Goal: Transaction & Acquisition: Purchase product/service

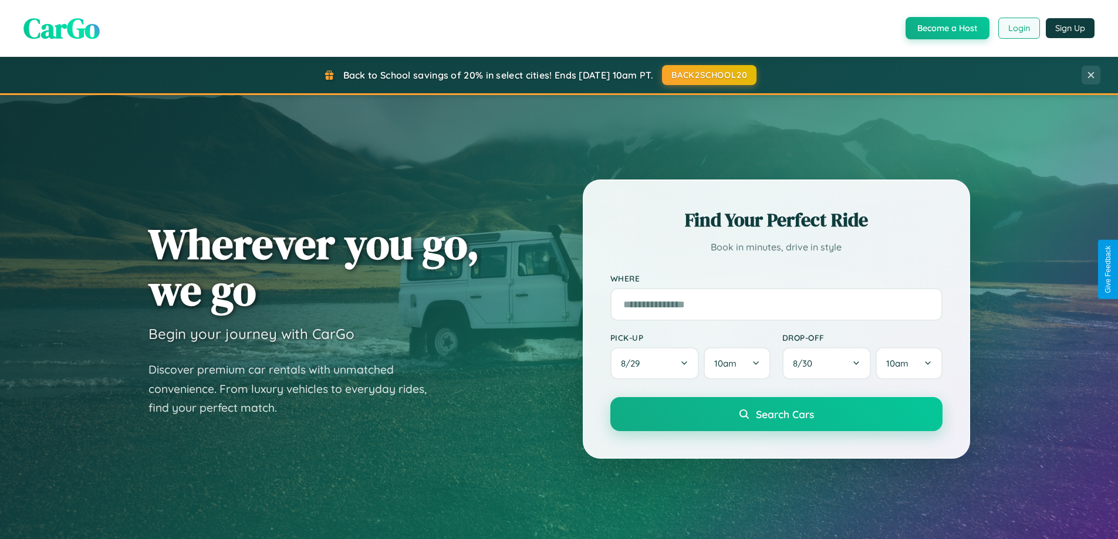
click at [1018, 28] on button "Login" at bounding box center [1019, 28] width 42 height 21
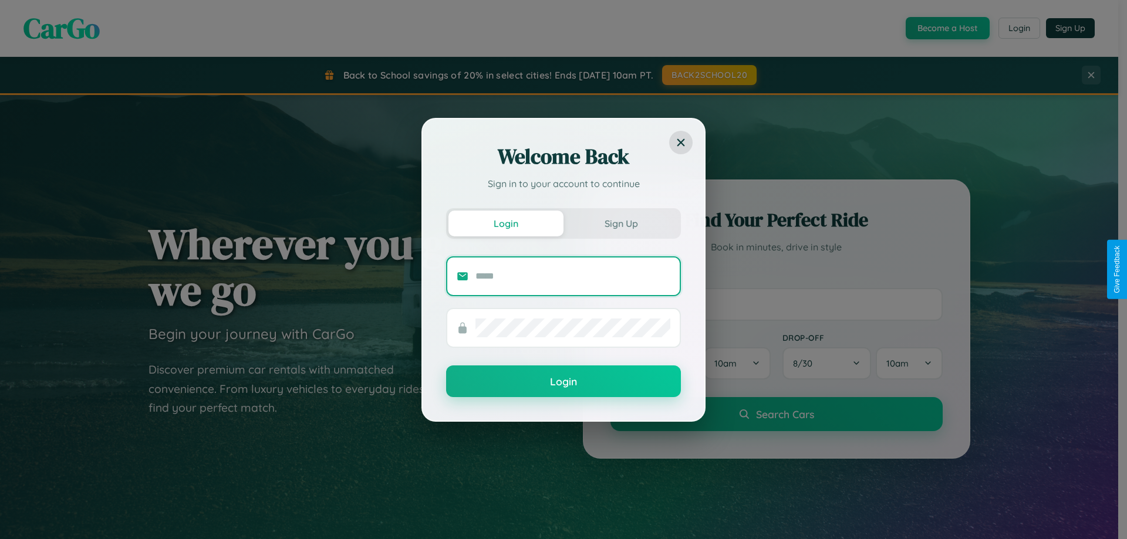
click at [573, 276] on input "text" at bounding box center [572, 276] width 195 height 19
type input "**********"
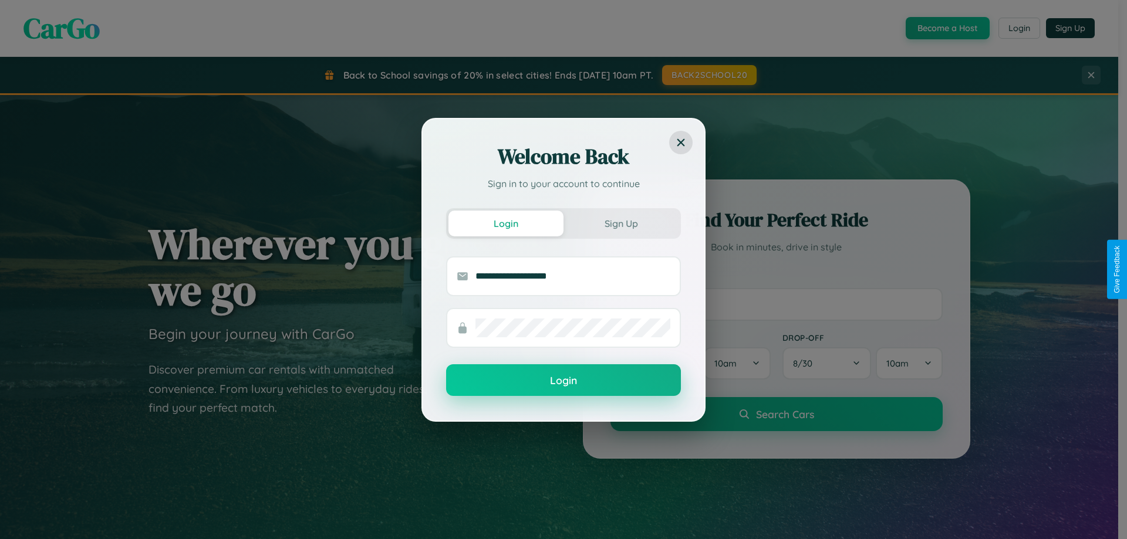
click at [563, 380] on button "Login" at bounding box center [563, 380] width 235 height 32
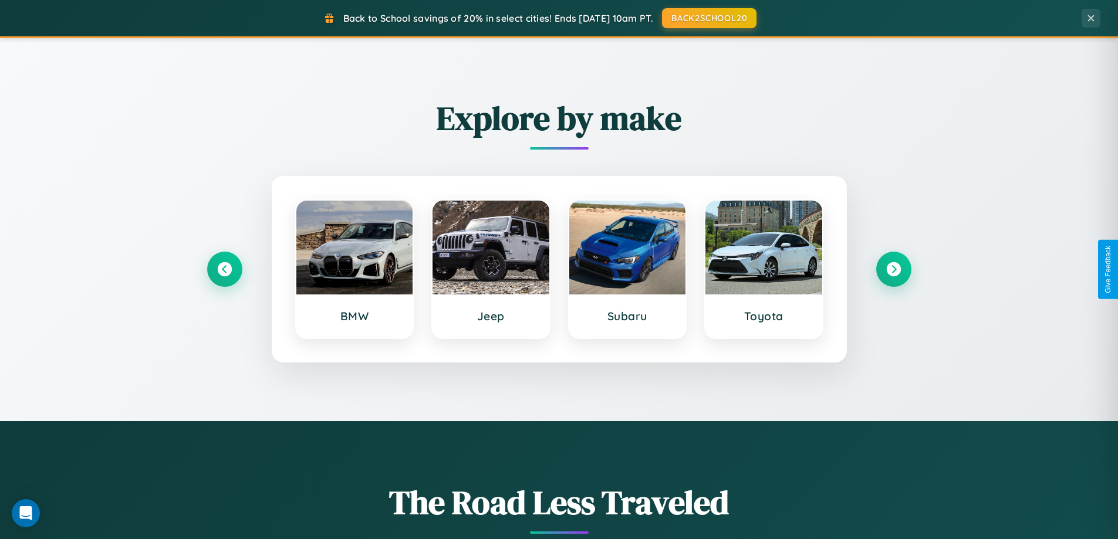
scroll to position [506, 0]
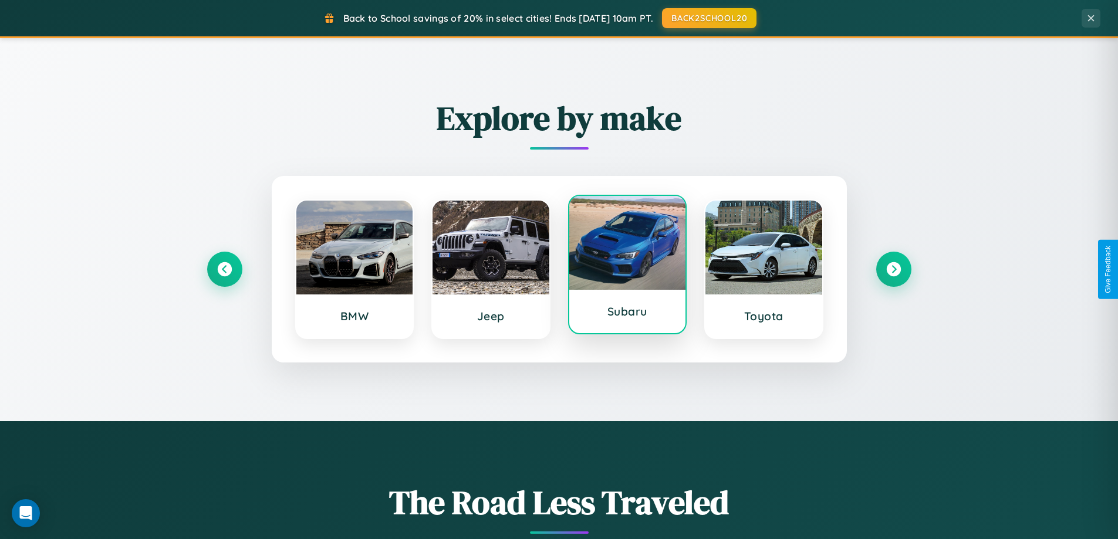
click at [627, 265] on div at bounding box center [627, 243] width 117 height 94
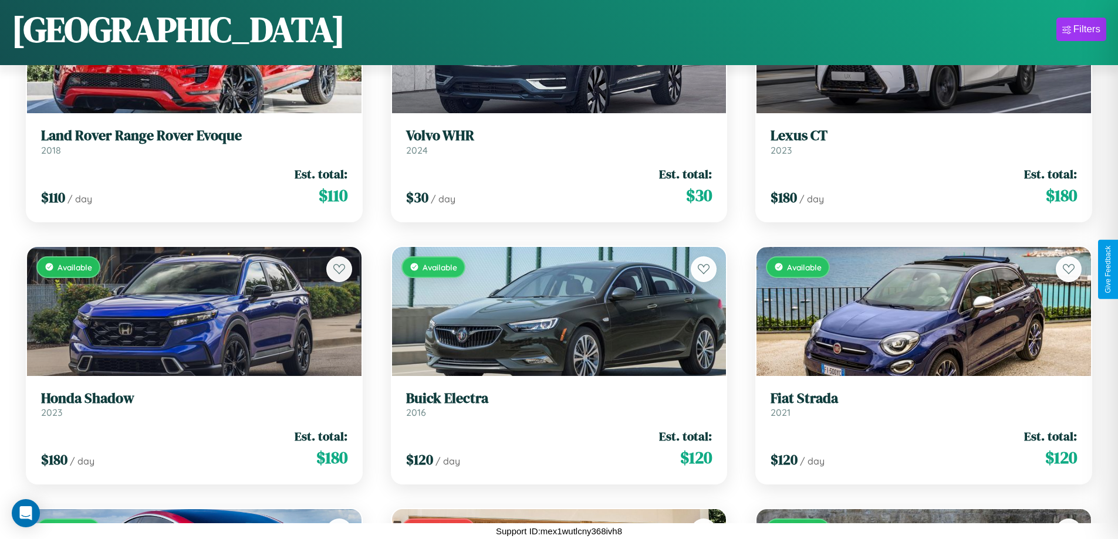
scroll to position [3056, 0]
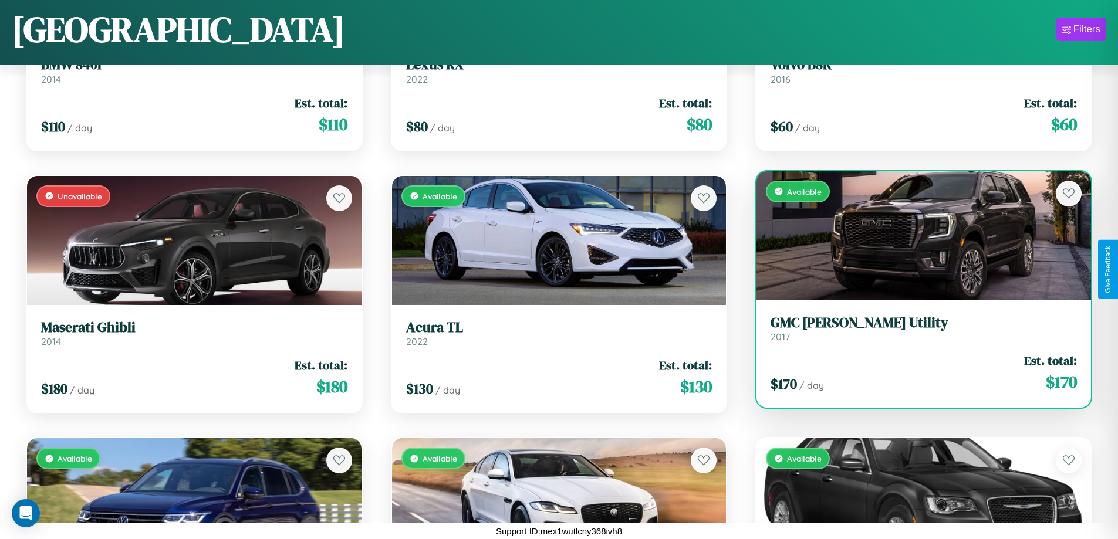
click at [916, 333] on link "GMC Jimmy Utility 2017" at bounding box center [924, 329] width 306 height 29
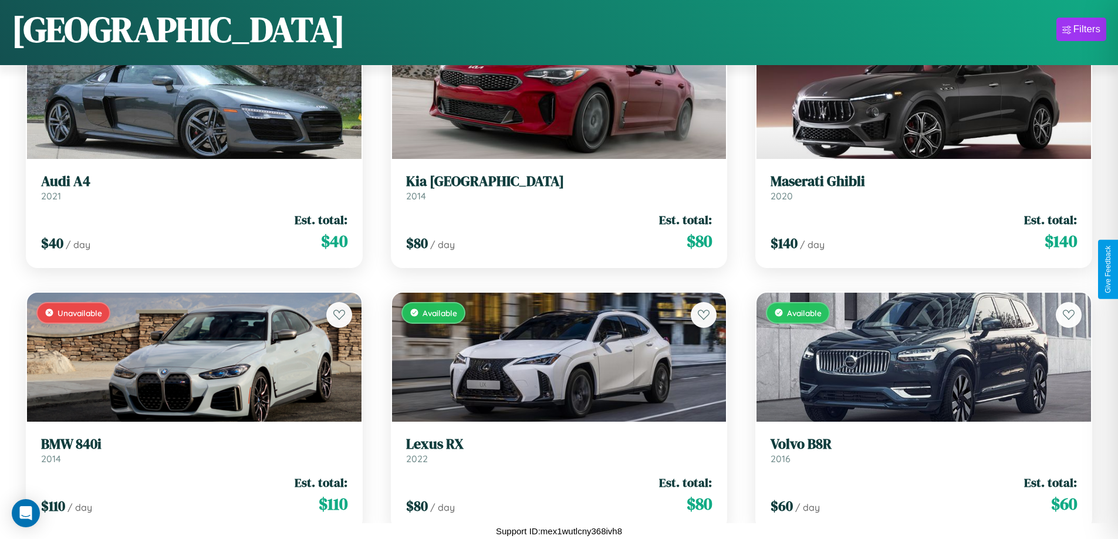
scroll to position [2530, 0]
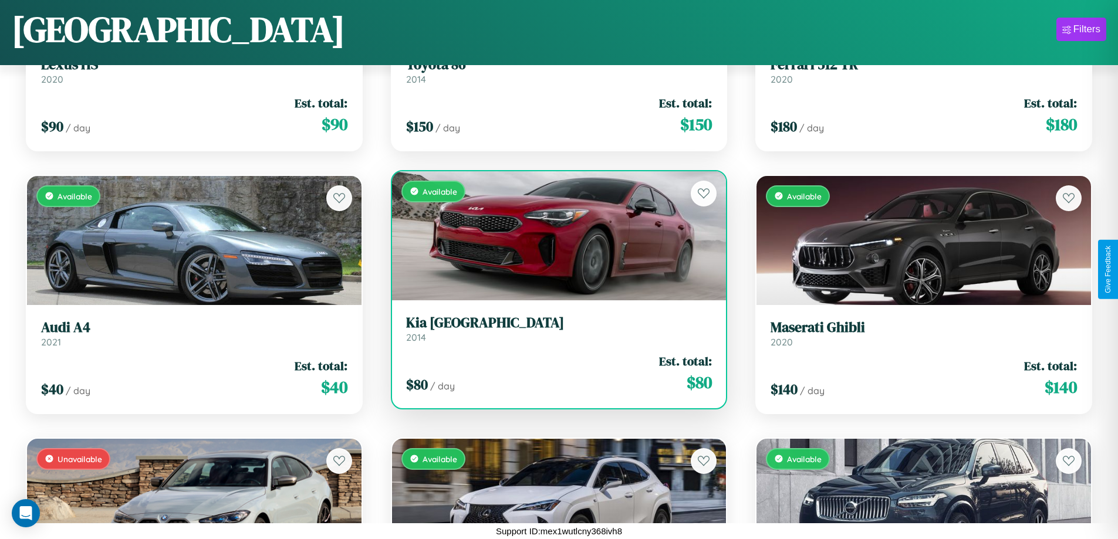
click at [554, 329] on h3 "Kia Miami" at bounding box center [559, 323] width 306 height 17
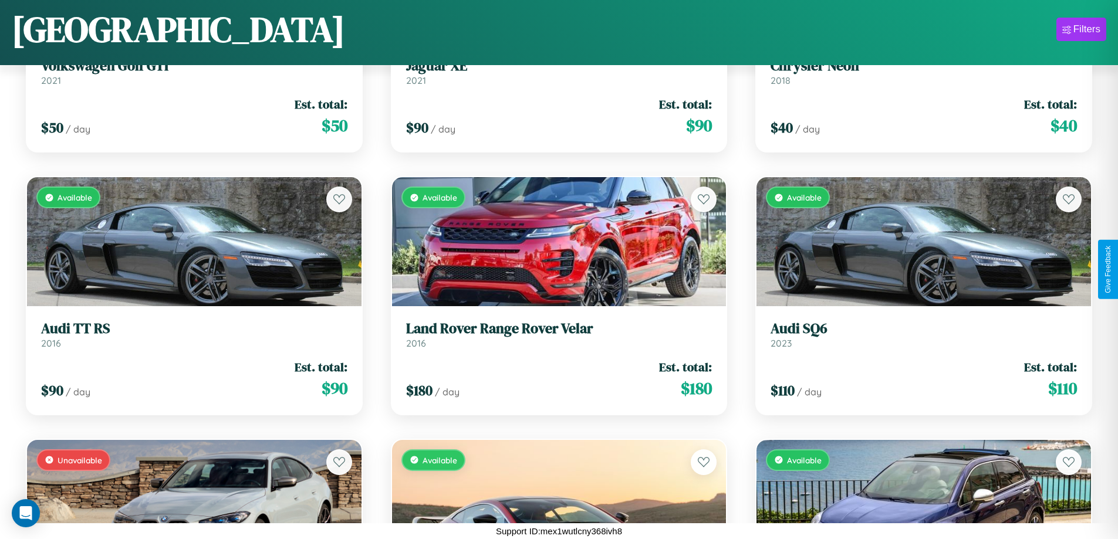
scroll to position [3581, 0]
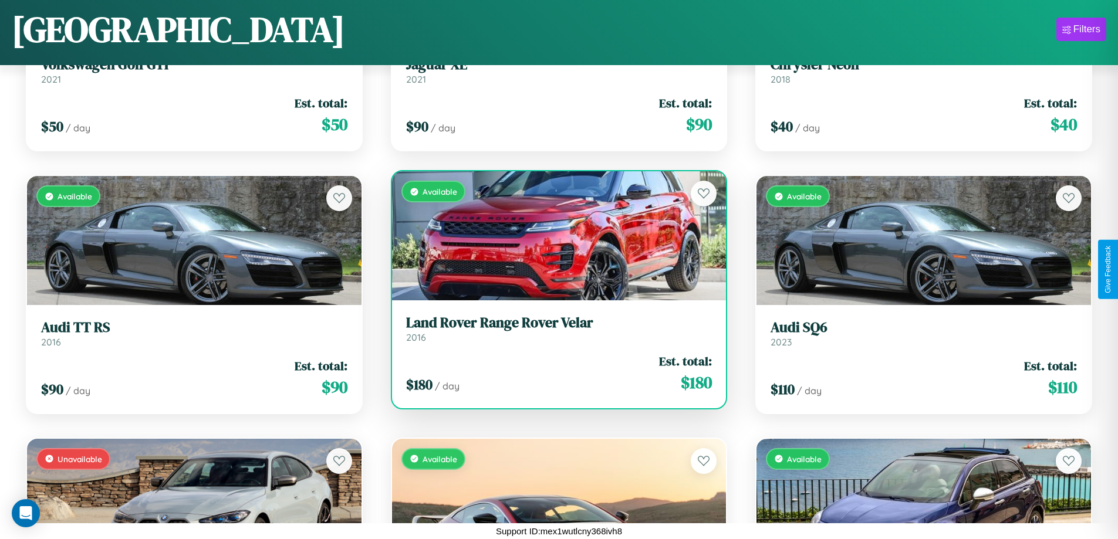
click at [554, 329] on h3 "Land Rover Range Rover Velar" at bounding box center [559, 323] width 306 height 17
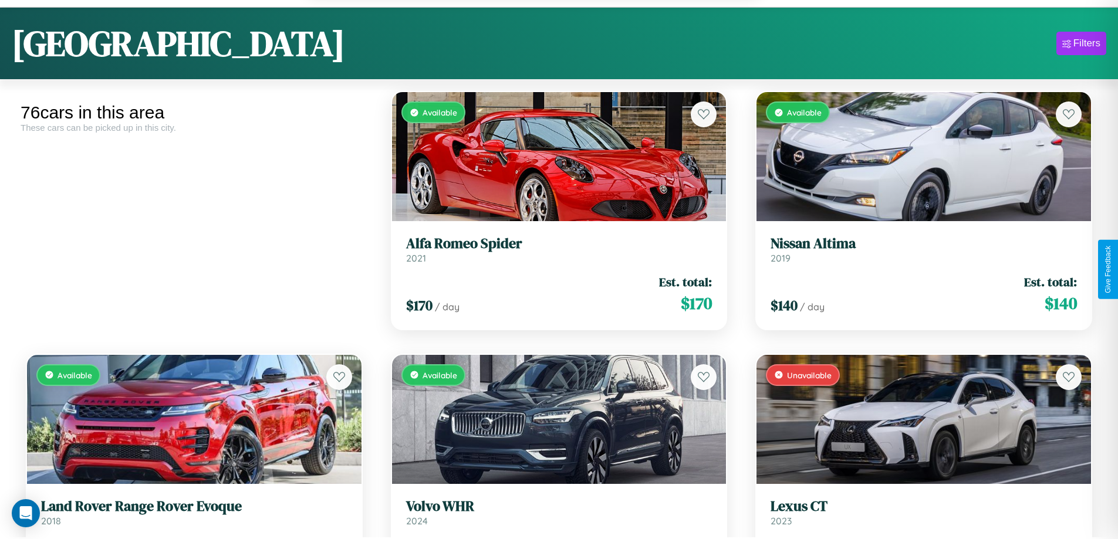
scroll to position [1303, 0]
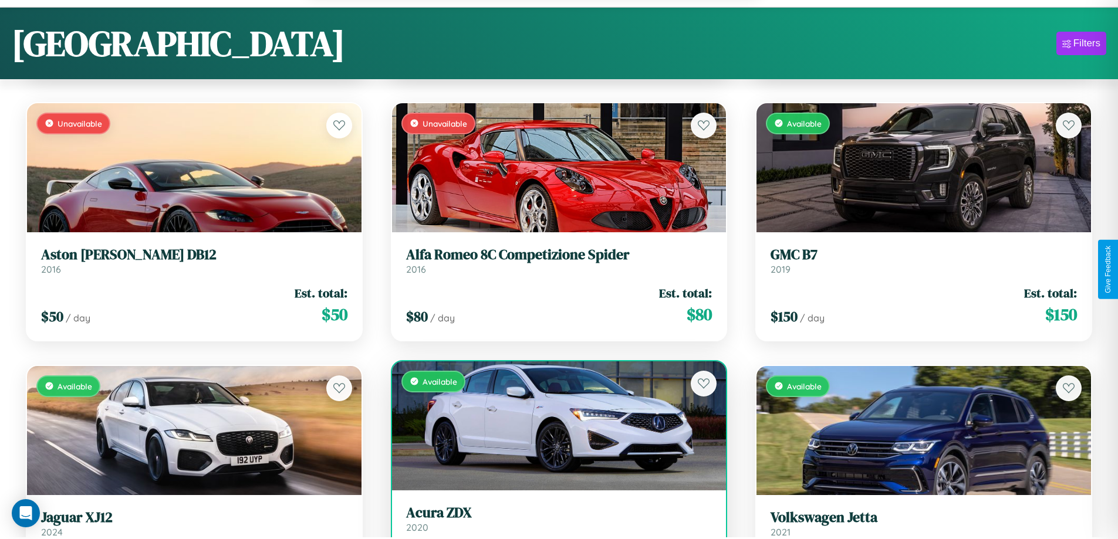
click at [554, 525] on link "Acura ZDX 2020" at bounding box center [559, 519] width 306 height 29
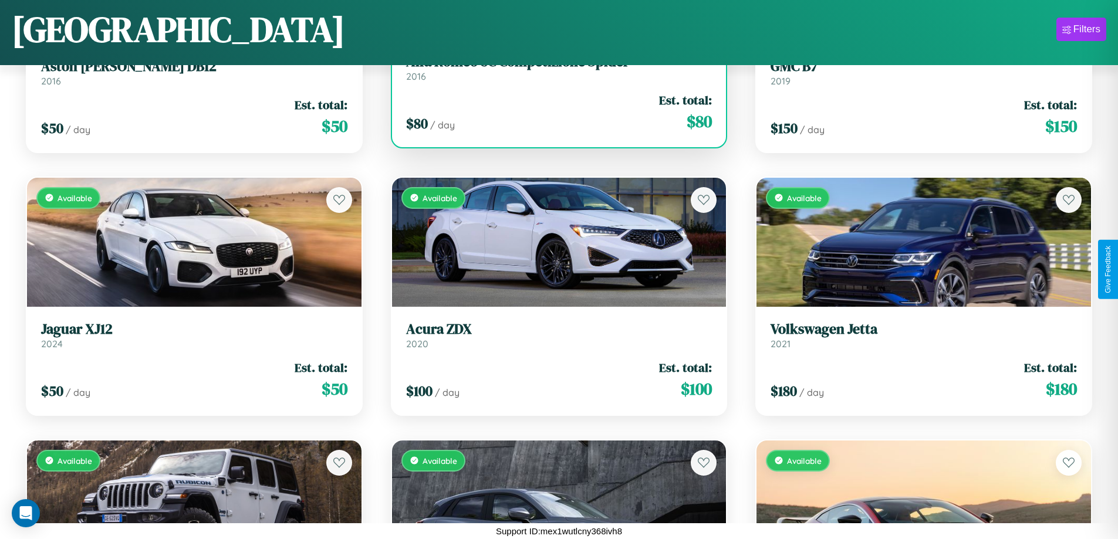
scroll to position [1479, 0]
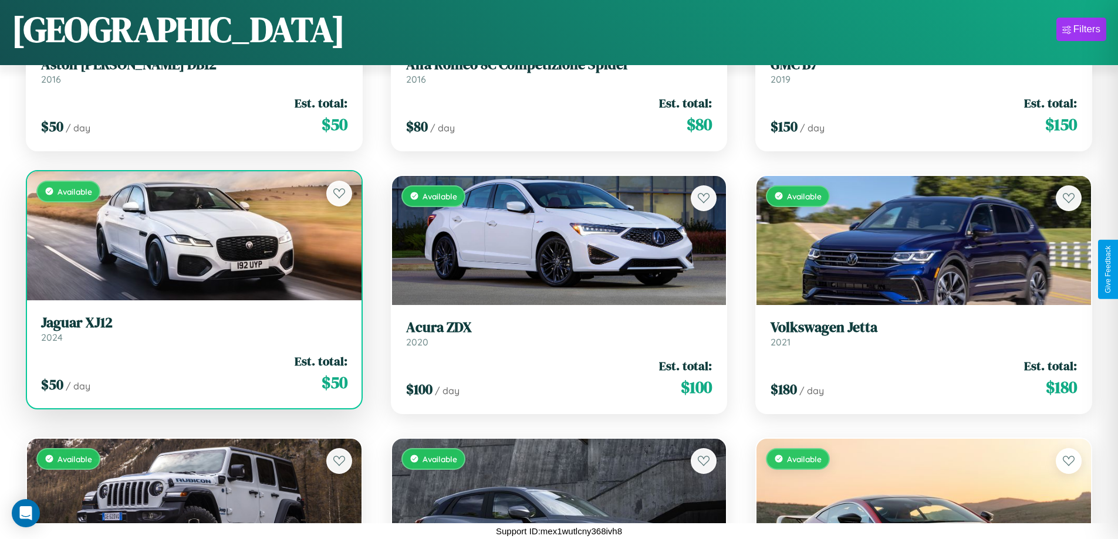
click at [192, 330] on h3 "Jaguar XJ12" at bounding box center [194, 323] width 306 height 17
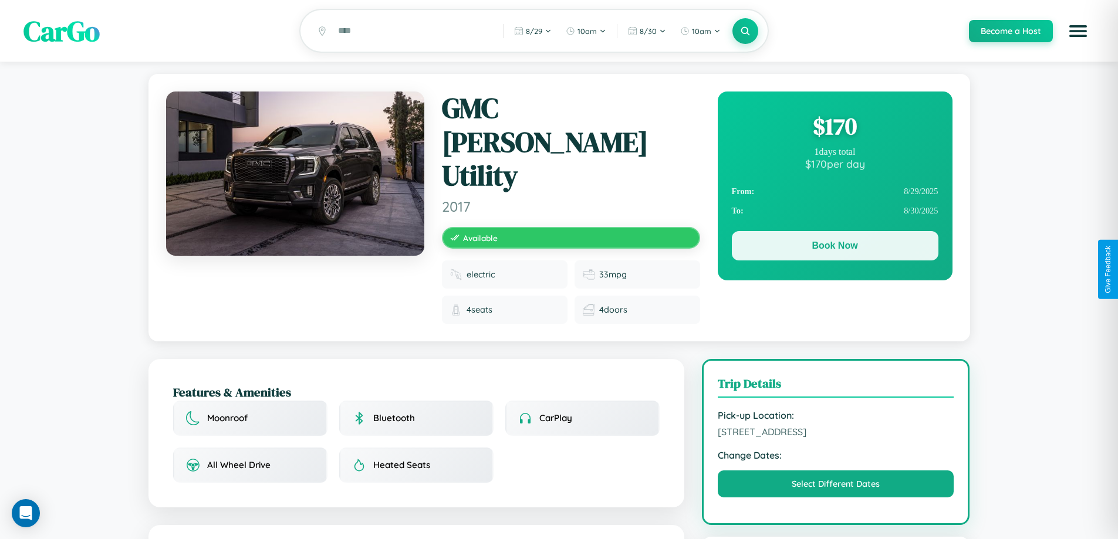
click at [835, 248] on button "Book Now" at bounding box center [835, 245] width 207 height 29
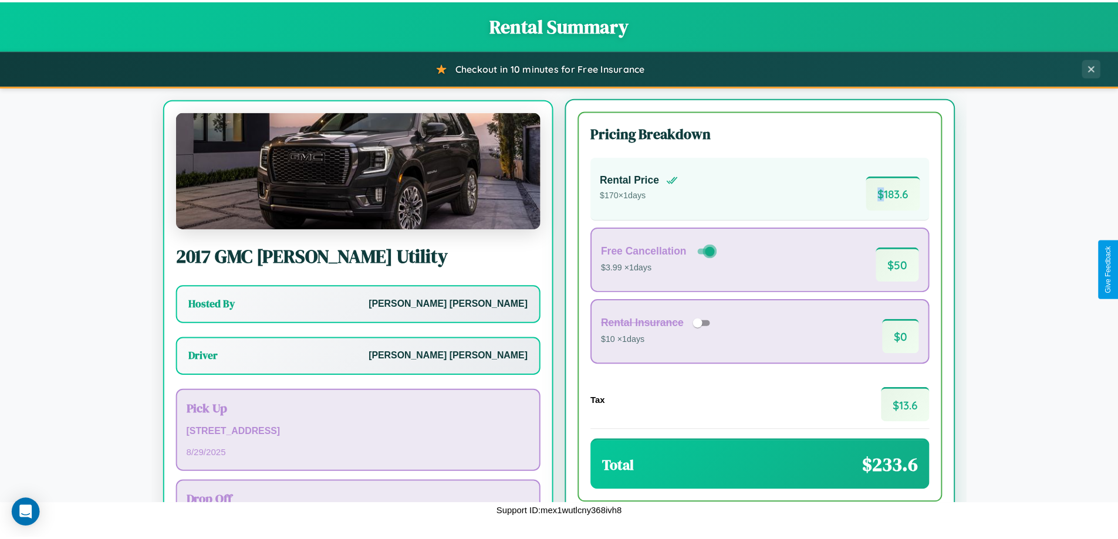
scroll to position [55, 0]
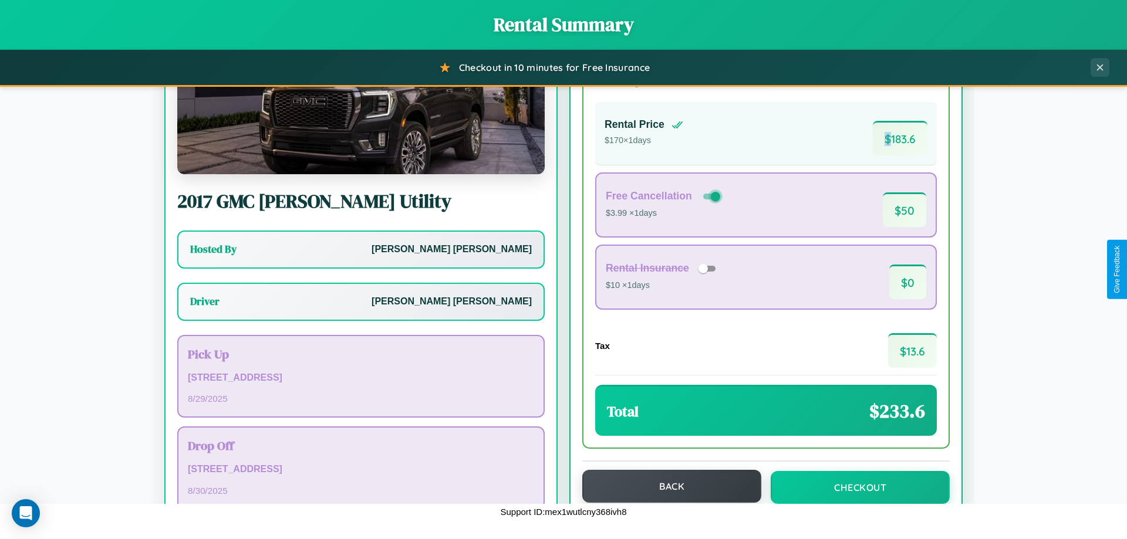
click at [666, 487] on button "Back" at bounding box center [671, 486] width 179 height 33
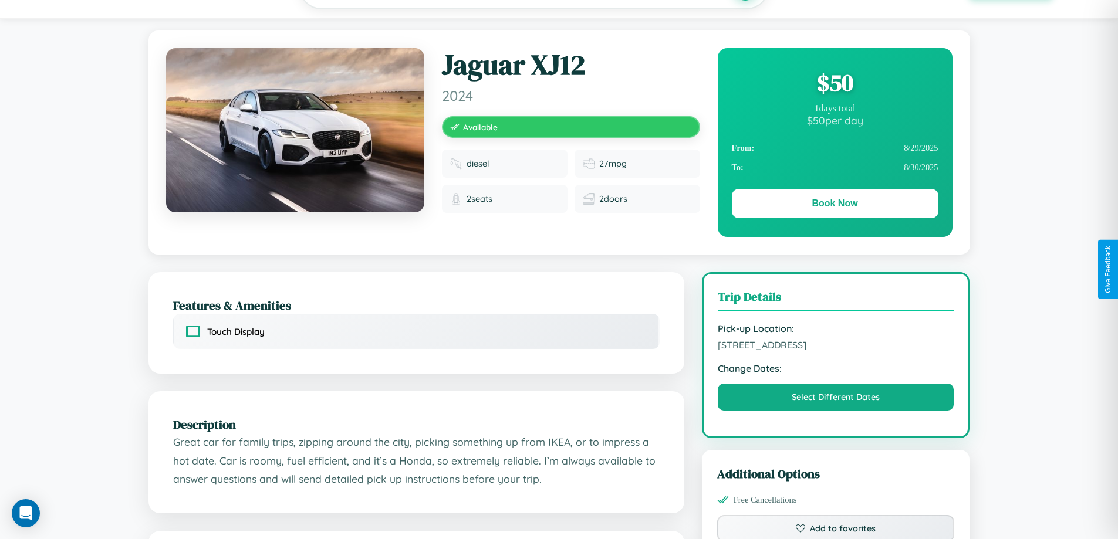
scroll to position [121, 0]
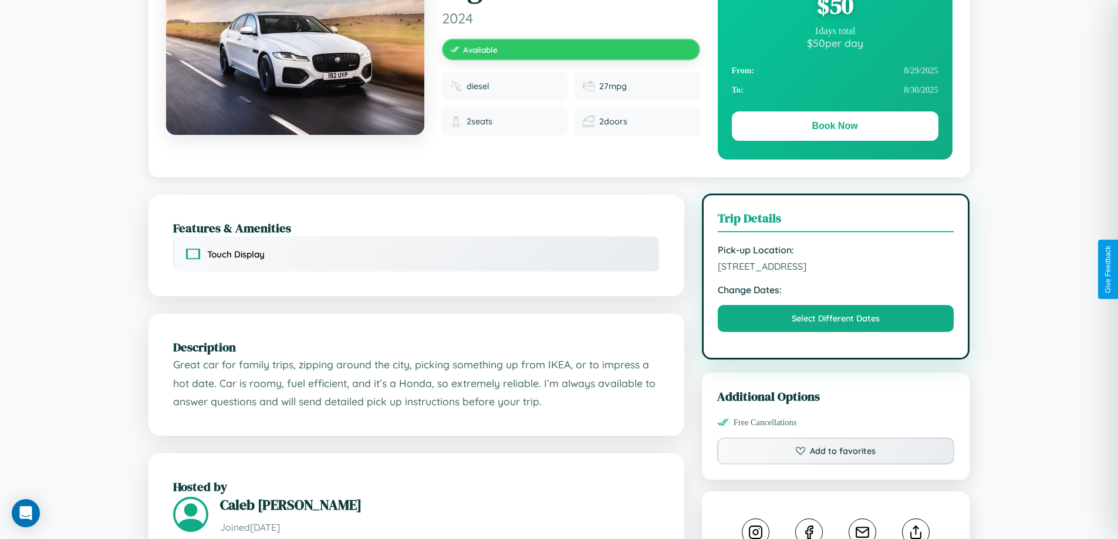
click at [836, 268] on span "[STREET_ADDRESS]" at bounding box center [836, 267] width 237 height 12
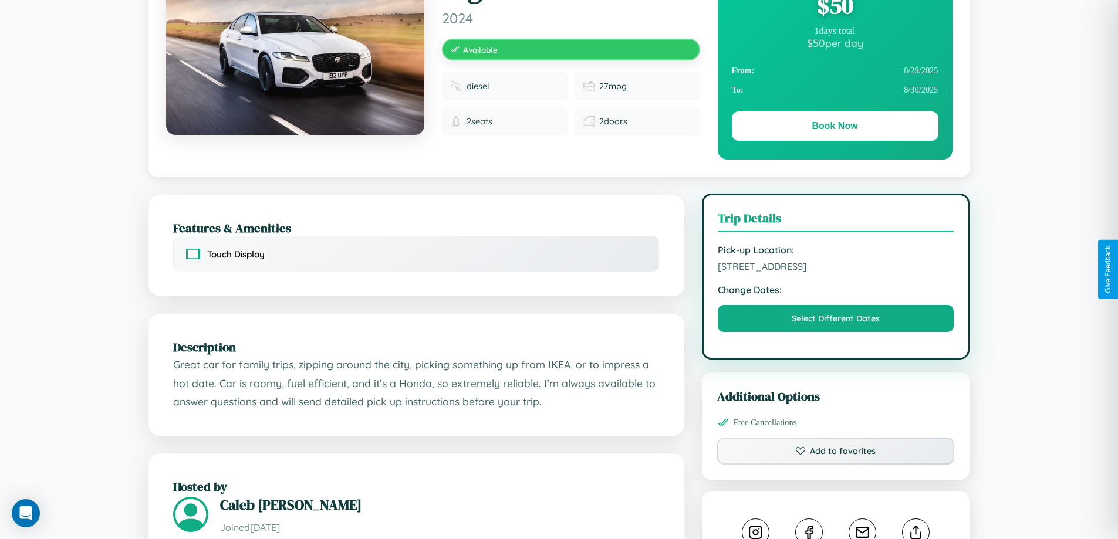
click at [836, 268] on span "[STREET_ADDRESS]" at bounding box center [836, 267] width 237 height 12
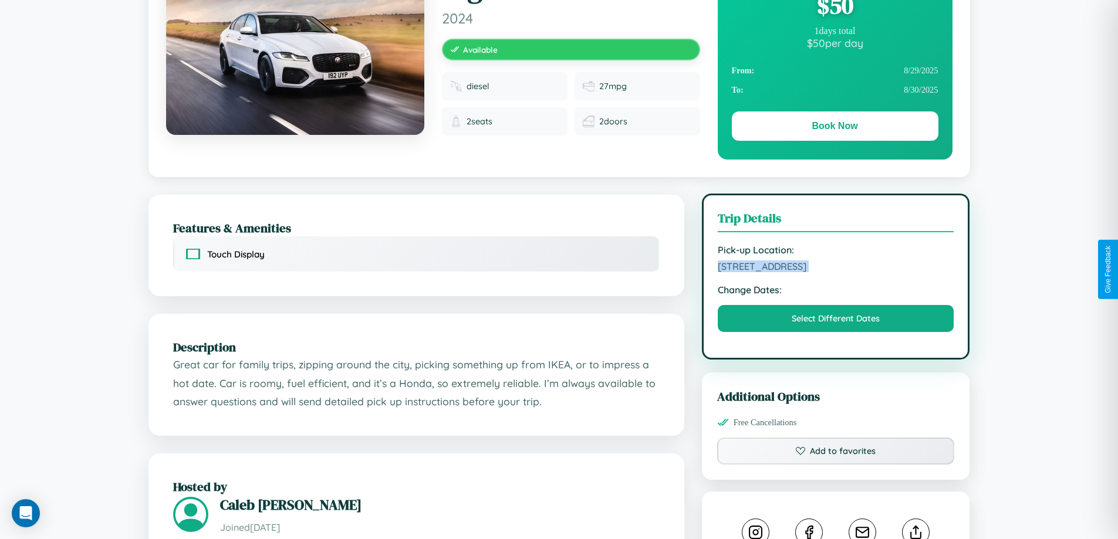
click at [836, 268] on span "[STREET_ADDRESS]" at bounding box center [836, 267] width 237 height 12
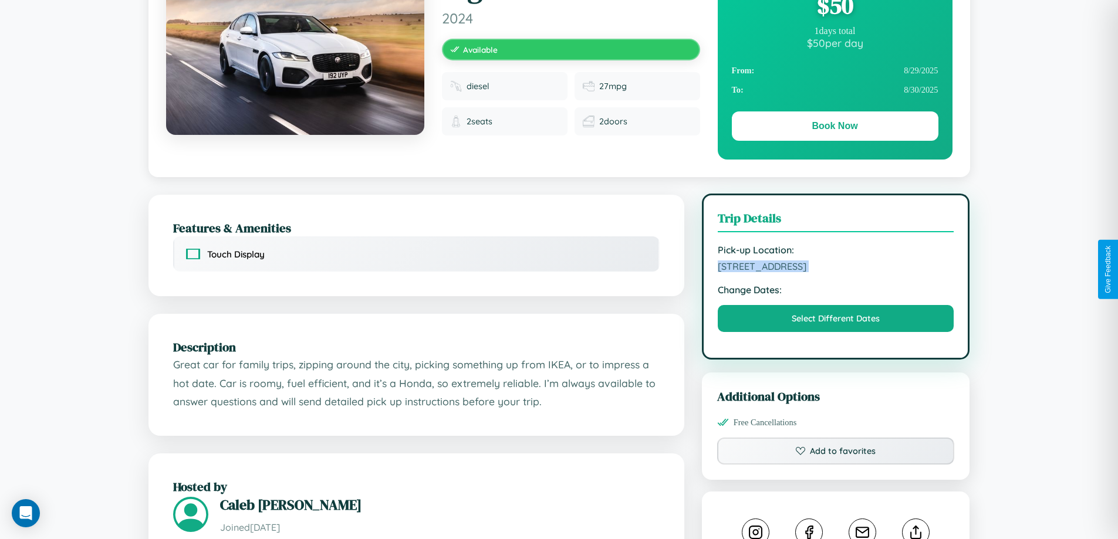
click at [836, 268] on span "[STREET_ADDRESS]" at bounding box center [836, 267] width 237 height 12
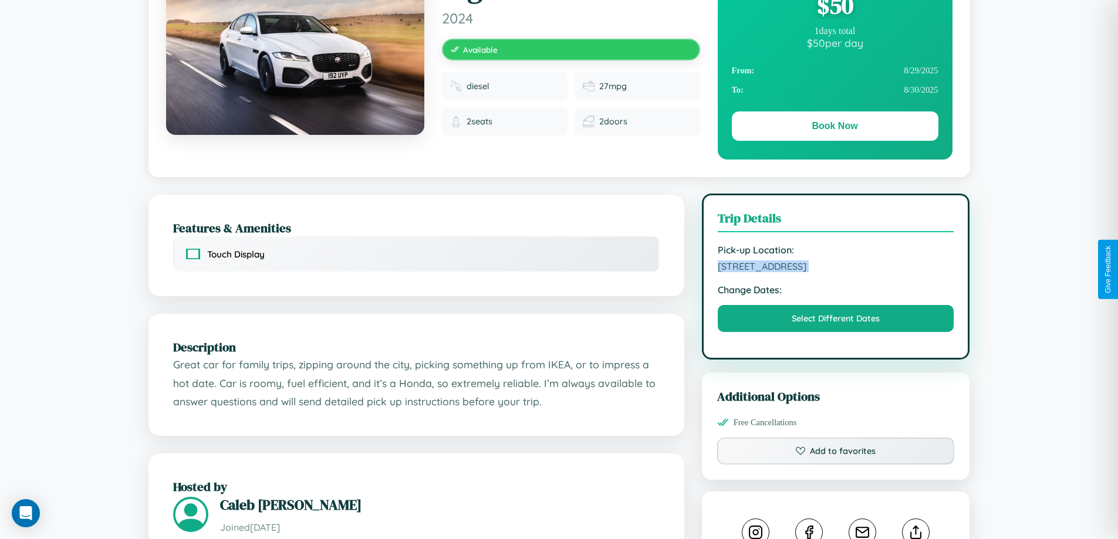
click at [836, 268] on span "[STREET_ADDRESS]" at bounding box center [836, 267] width 237 height 12
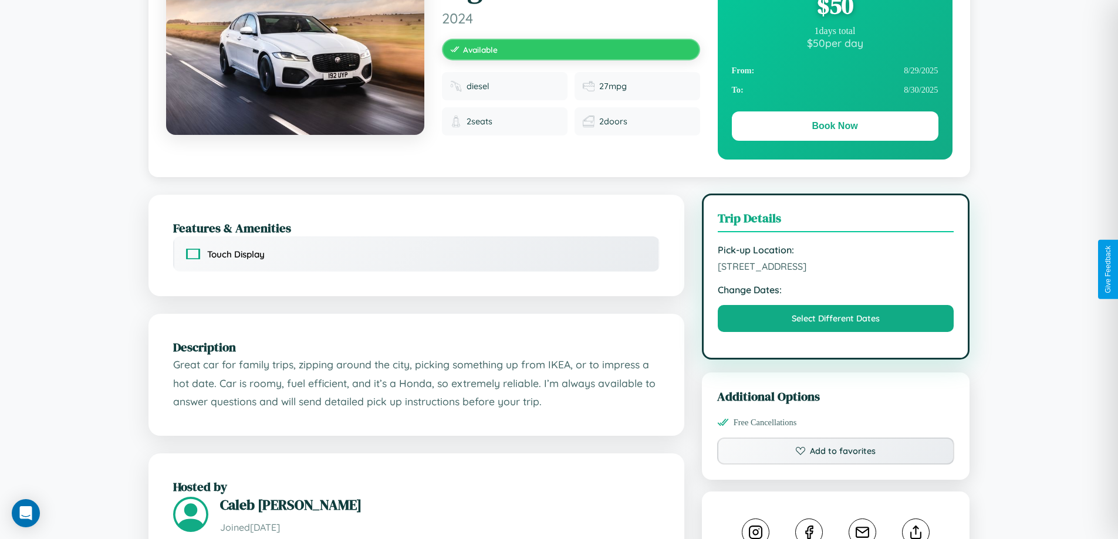
scroll to position [120, 0]
